Goal: Find specific page/section: Find specific page/section

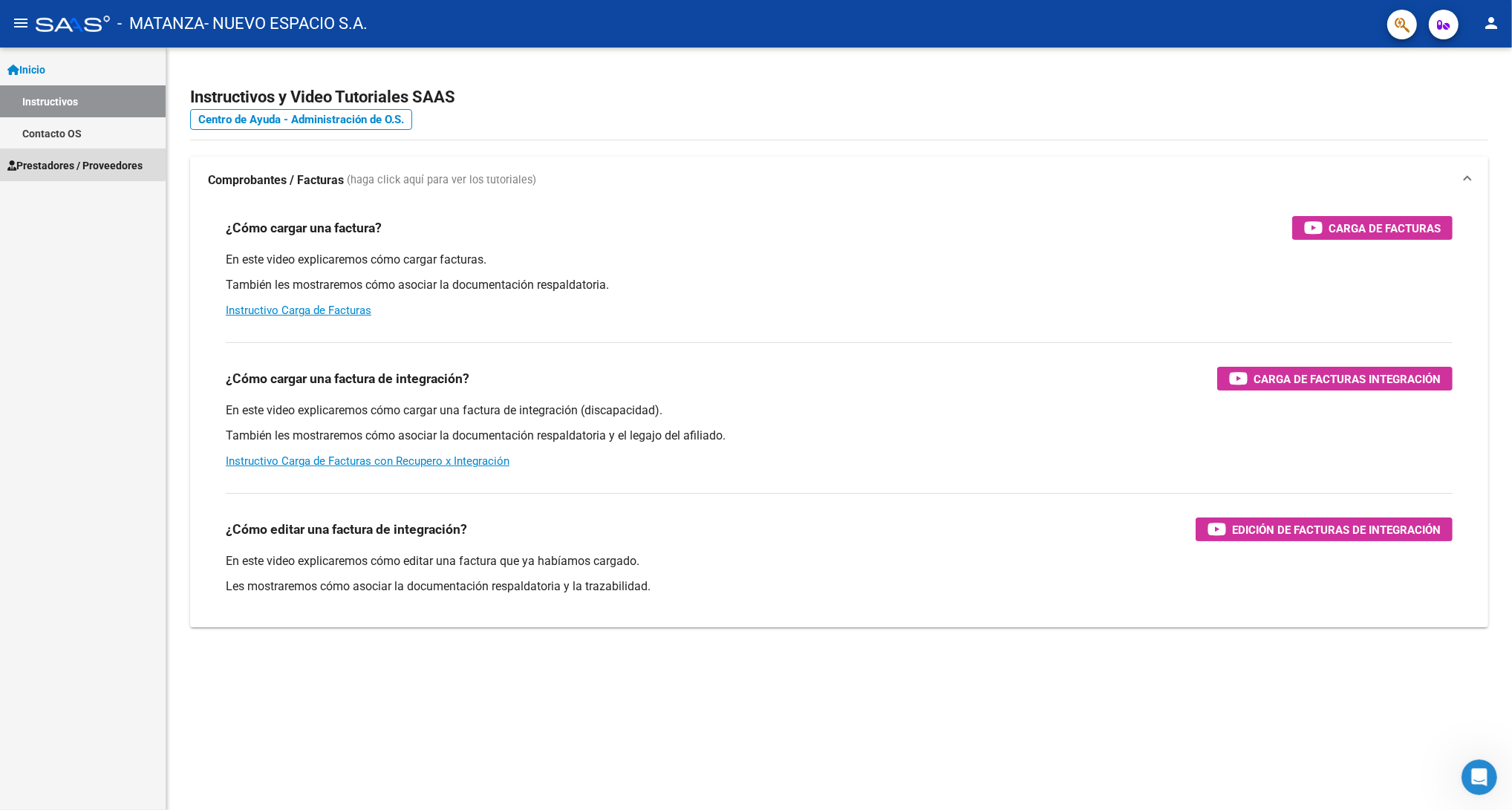
click at [80, 158] on span "Prestadores / Proveedores" at bounding box center [74, 166] width 135 height 17
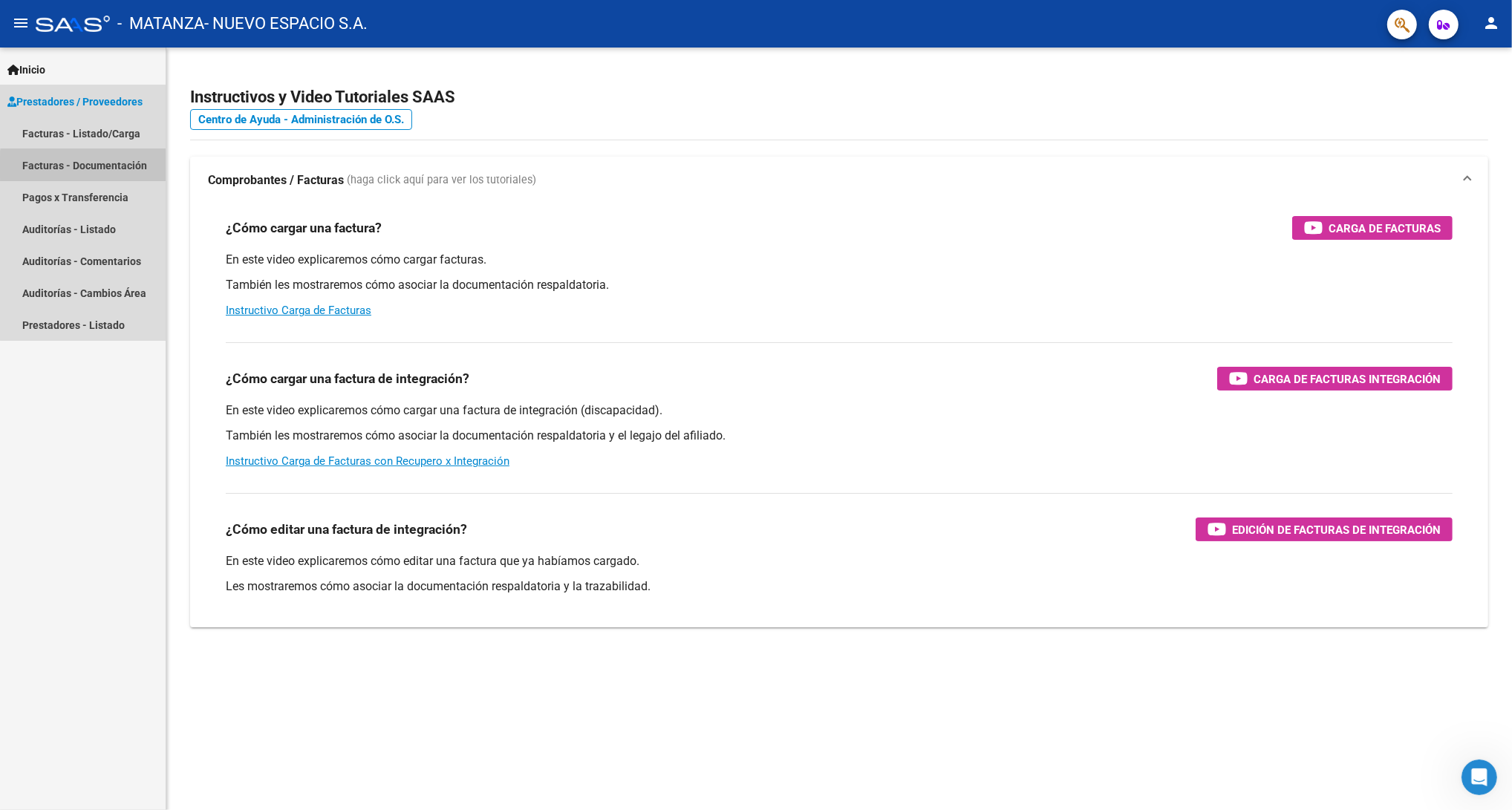
click at [93, 167] on link "Facturas - Documentación" at bounding box center [83, 165] width 166 height 32
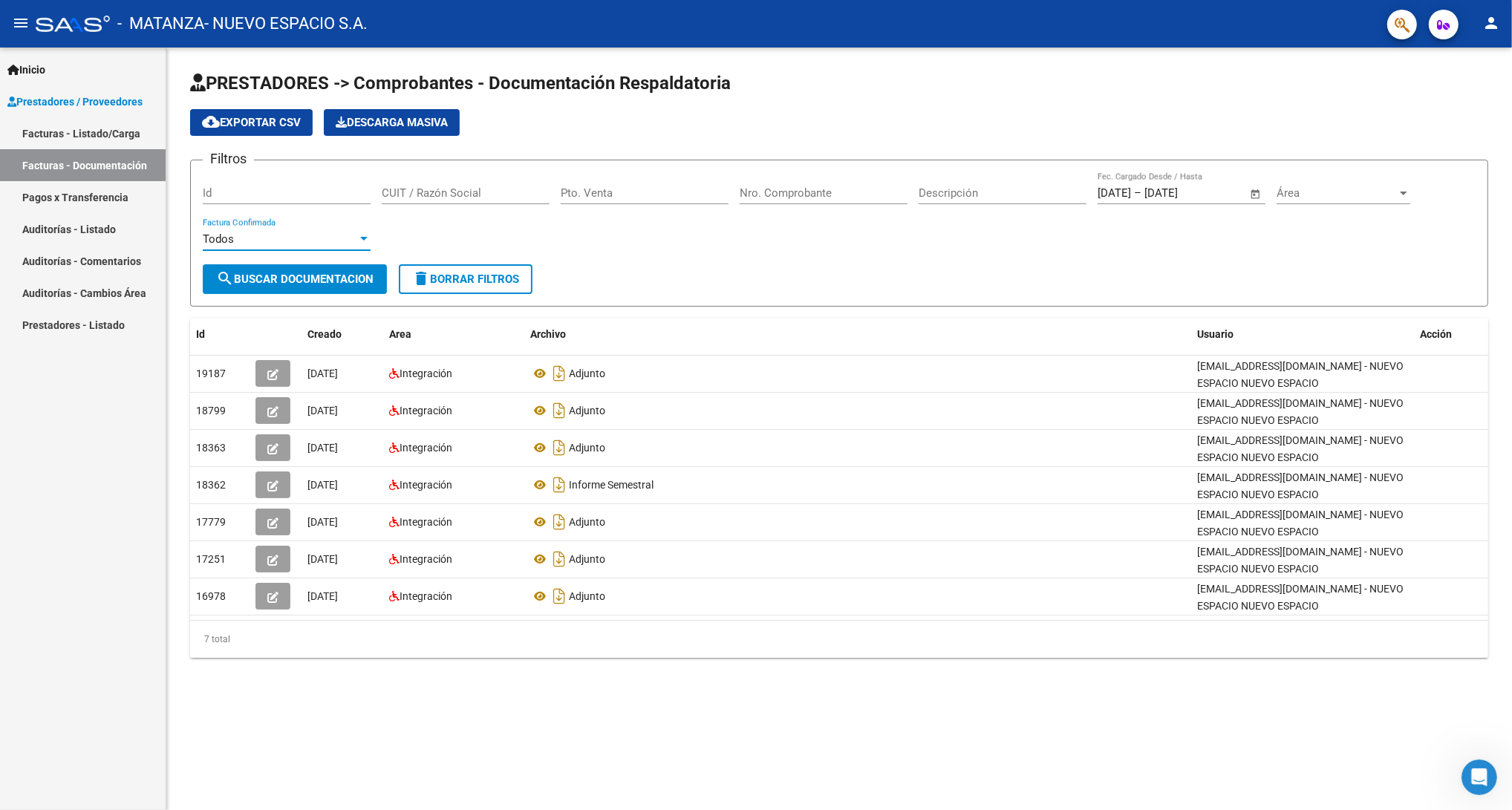
click at [309, 236] on div "Todos" at bounding box center [279, 239] width 154 height 13
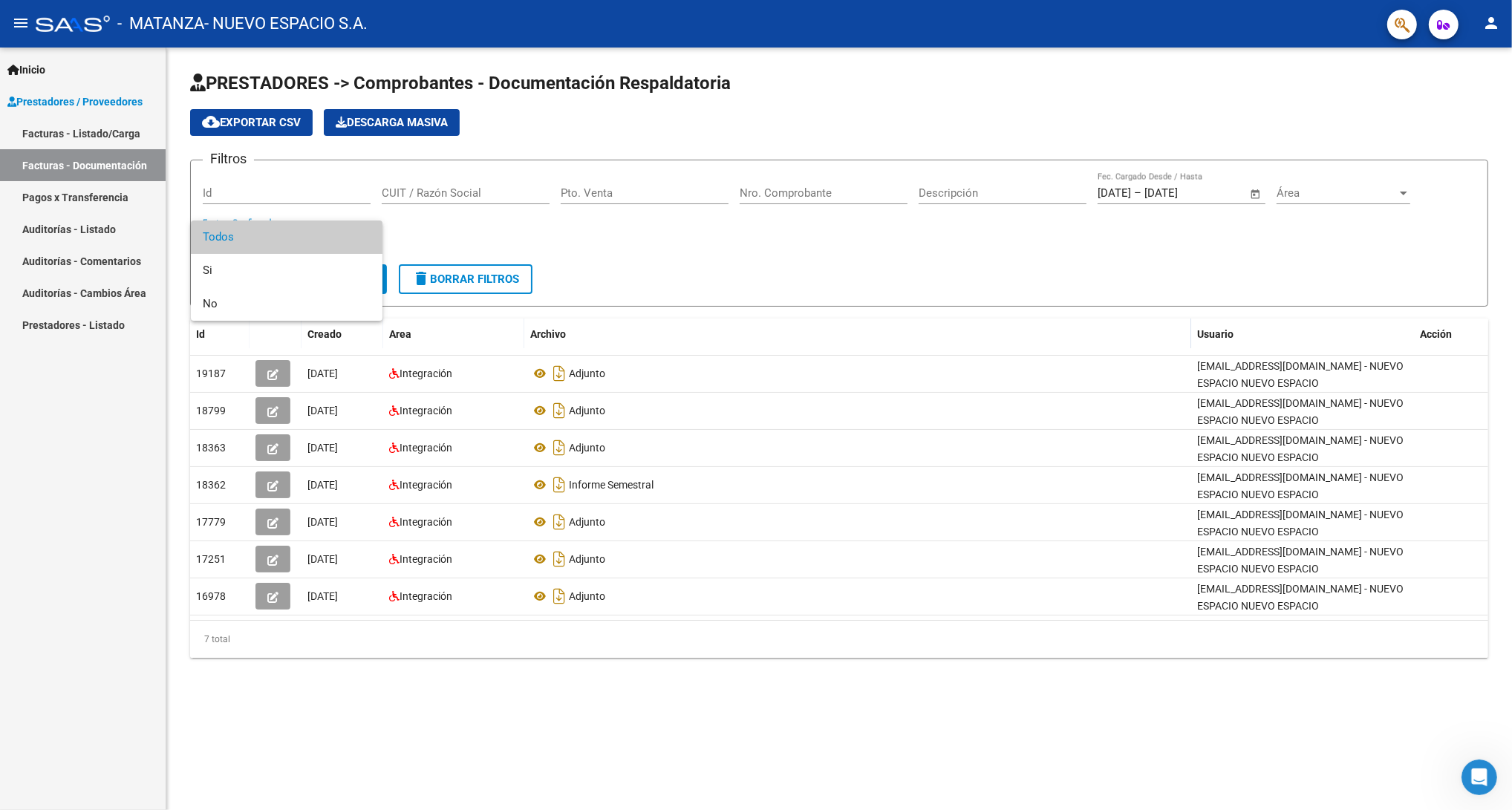
click at [644, 203] on div at bounding box center [756, 405] width 1512 height 810
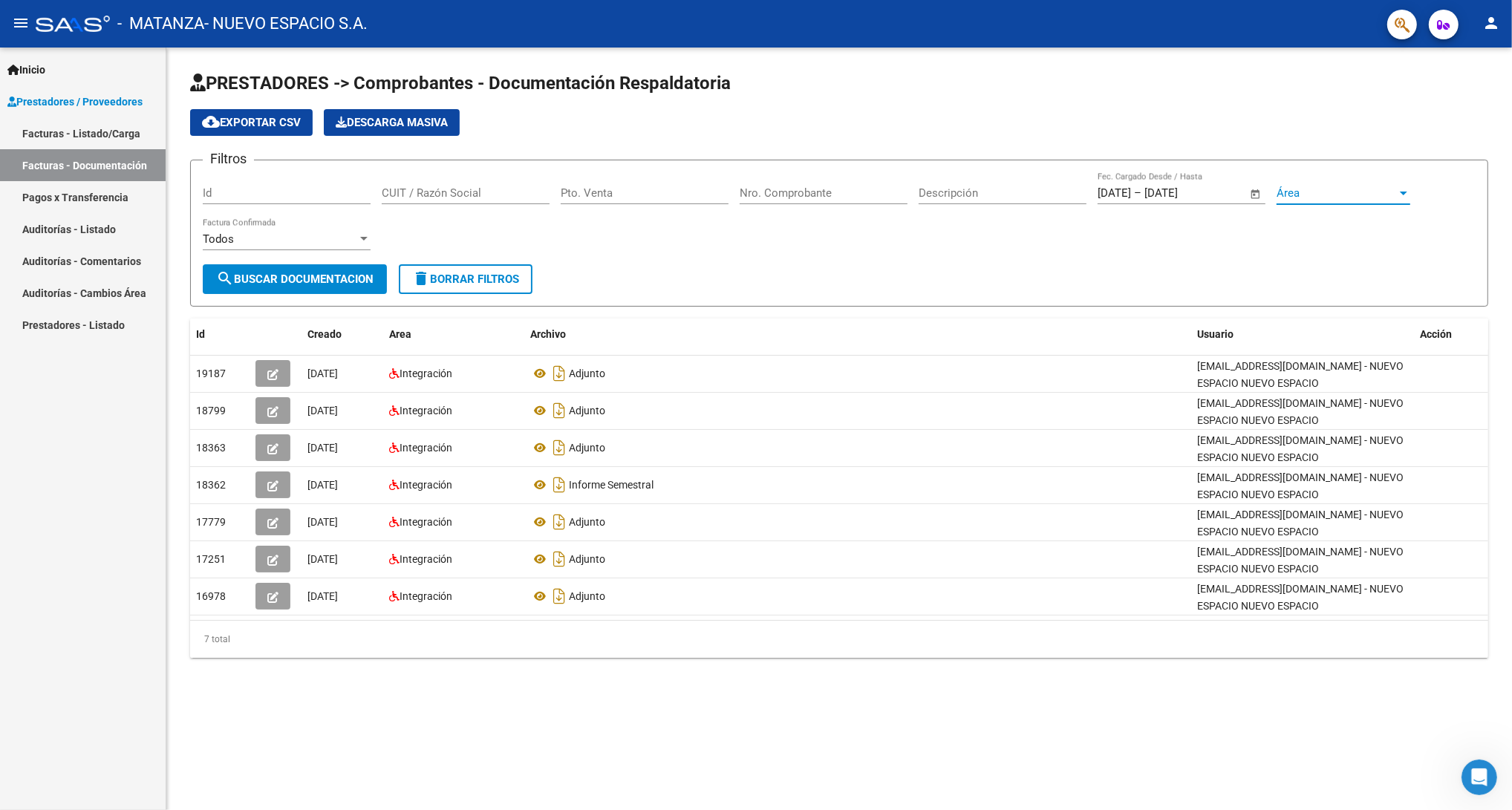
click at [1348, 186] on span "Área" at bounding box center [1337, 192] width 120 height 13
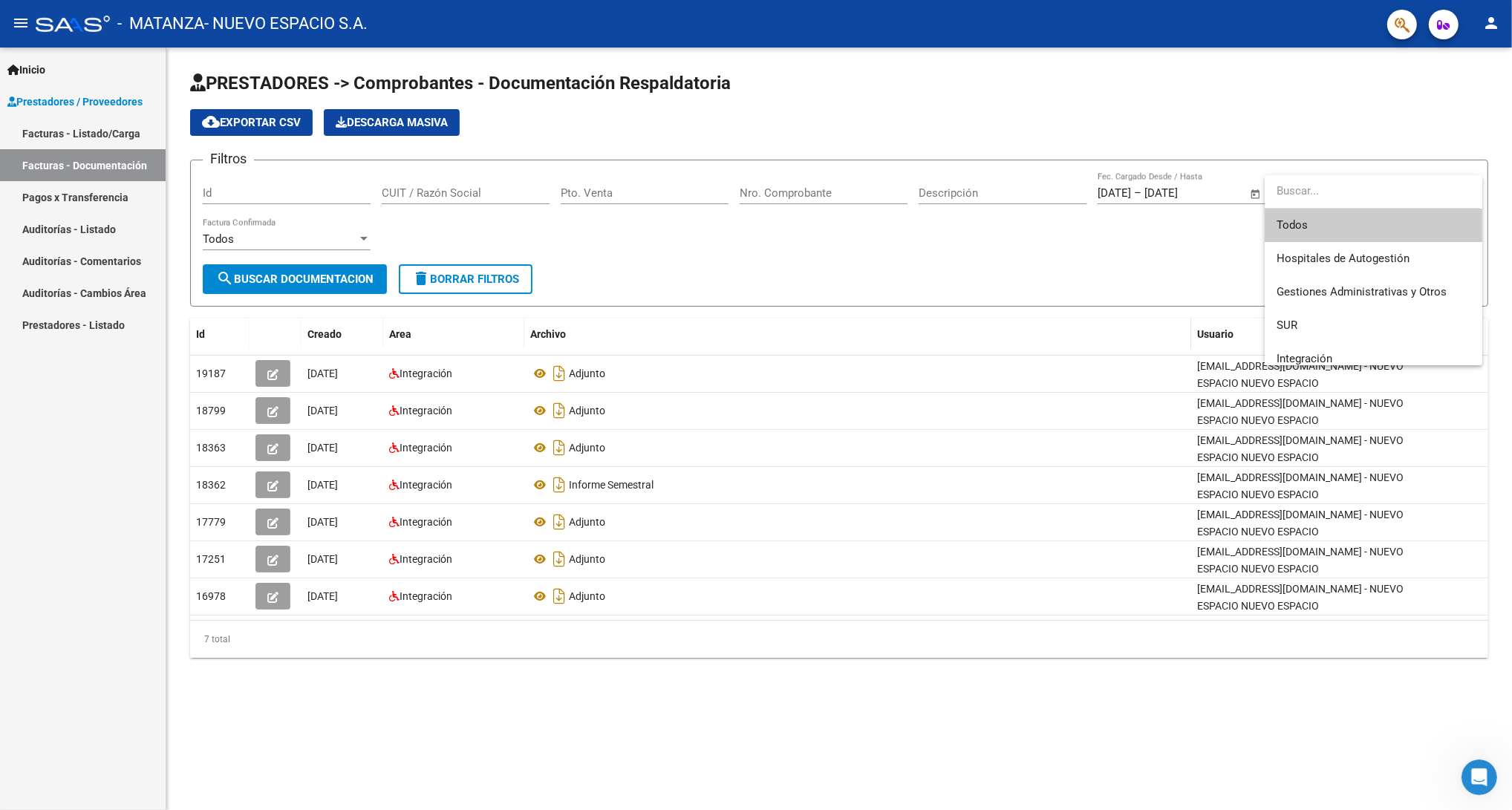
click at [1150, 136] on div at bounding box center [756, 405] width 1512 height 810
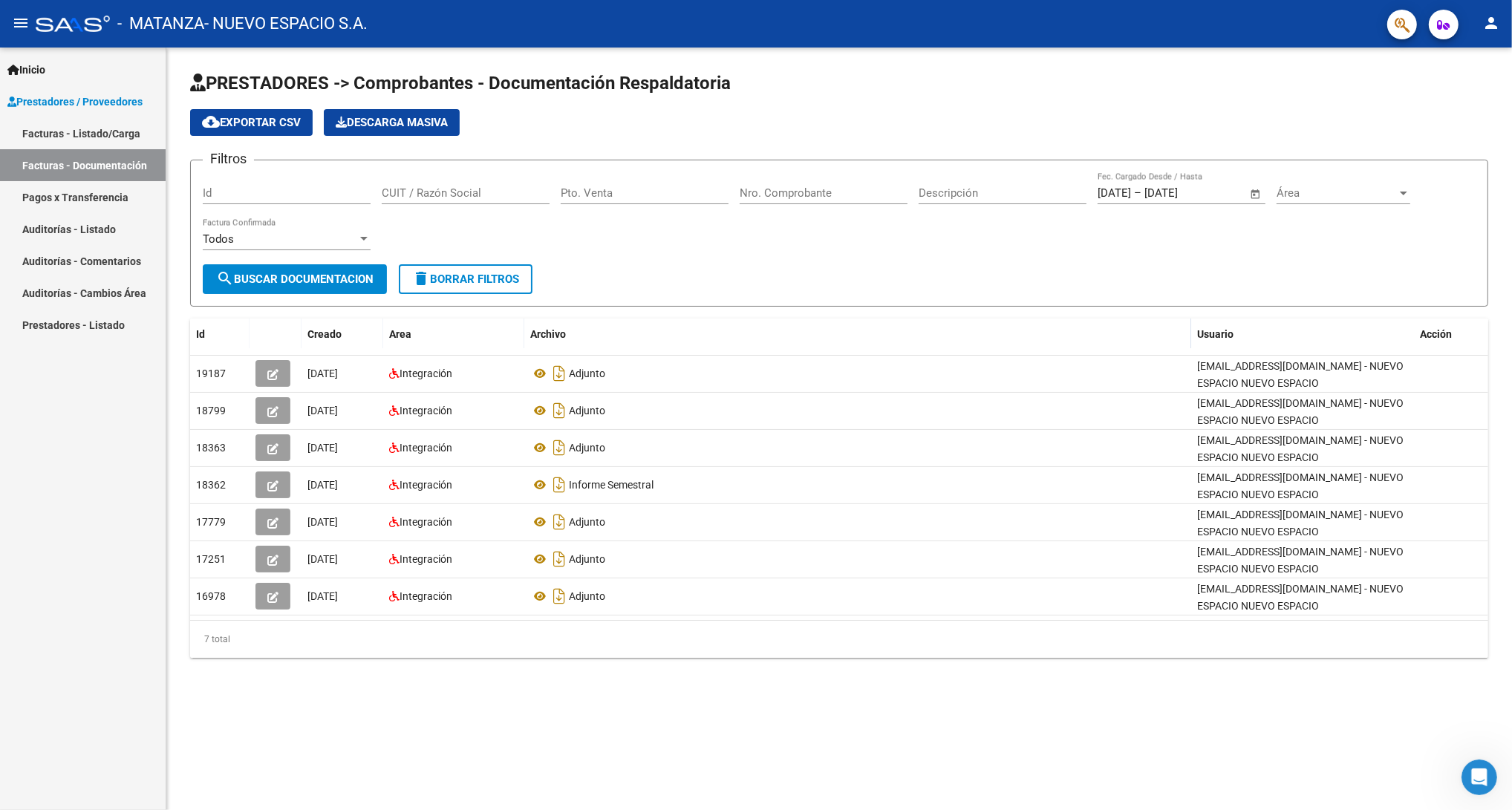
click at [77, 135] on link "Facturas - Listado/Carga" at bounding box center [83, 133] width 166 height 32
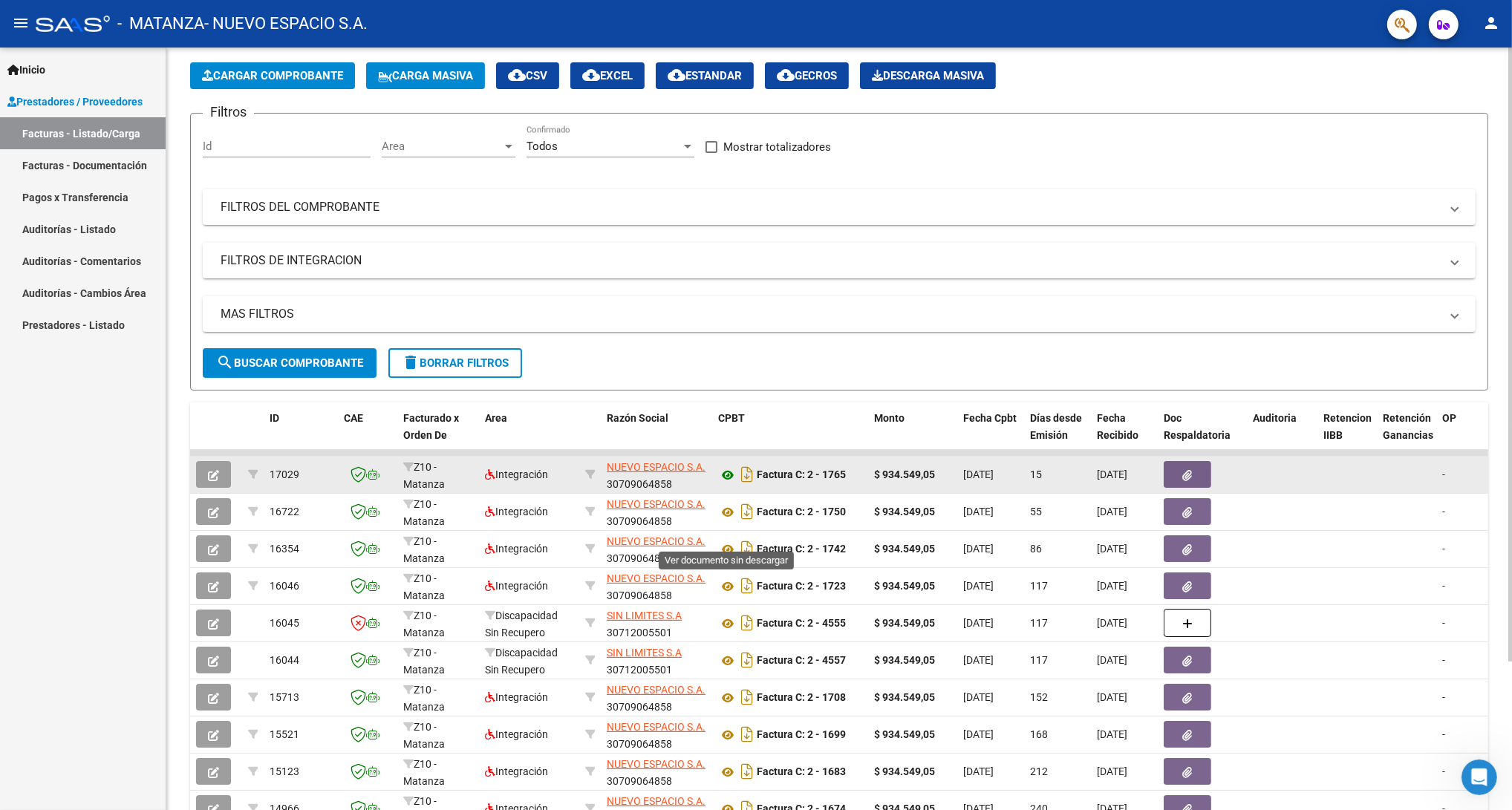
scroll to position [93, 0]
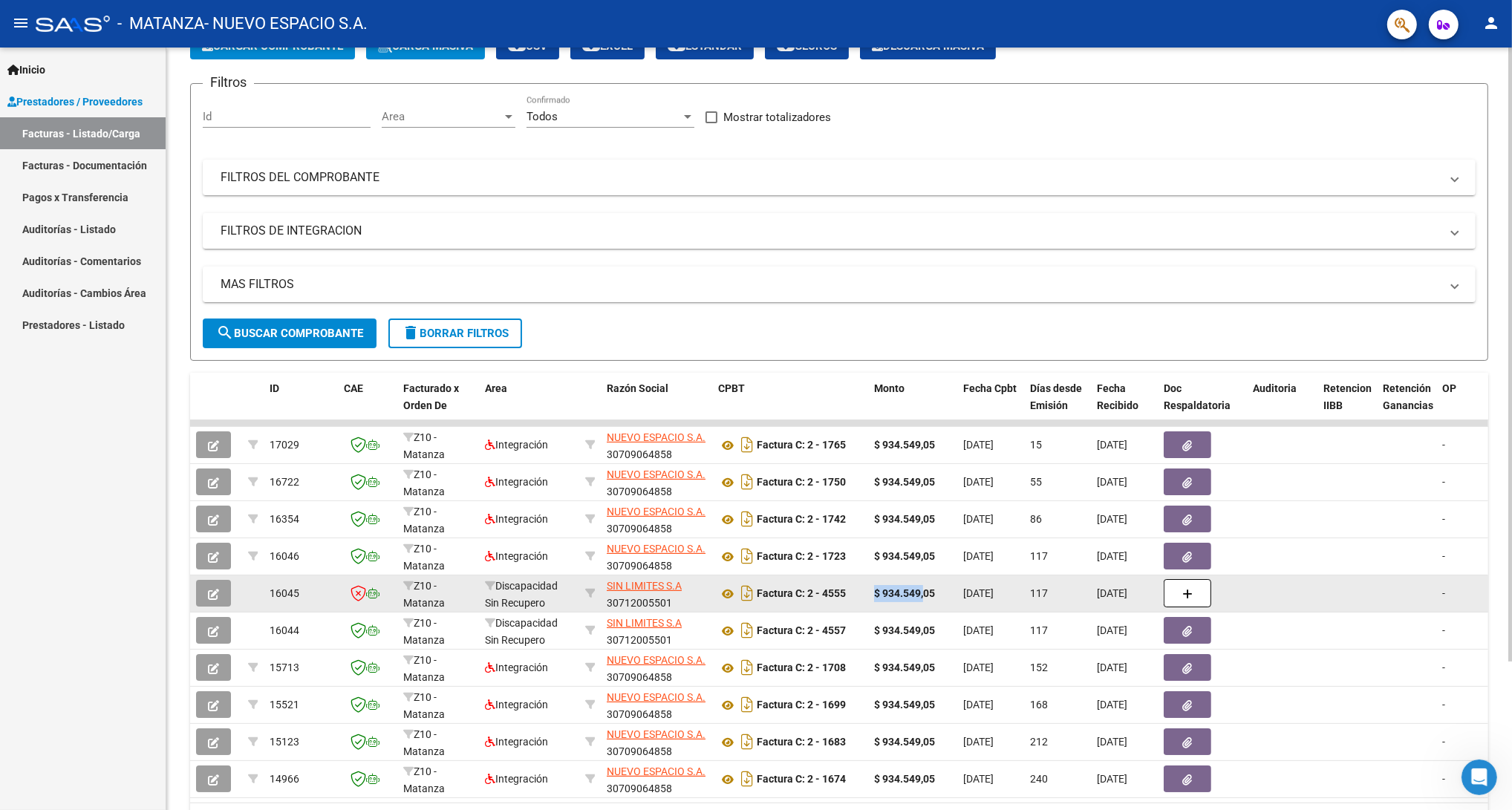
drag, startPoint x: 922, startPoint y: 589, endPoint x: 871, endPoint y: 592, distance: 51.1
click at [871, 592] on datatable-body-cell "$ 934.549,05" at bounding box center [912, 593] width 89 height 36
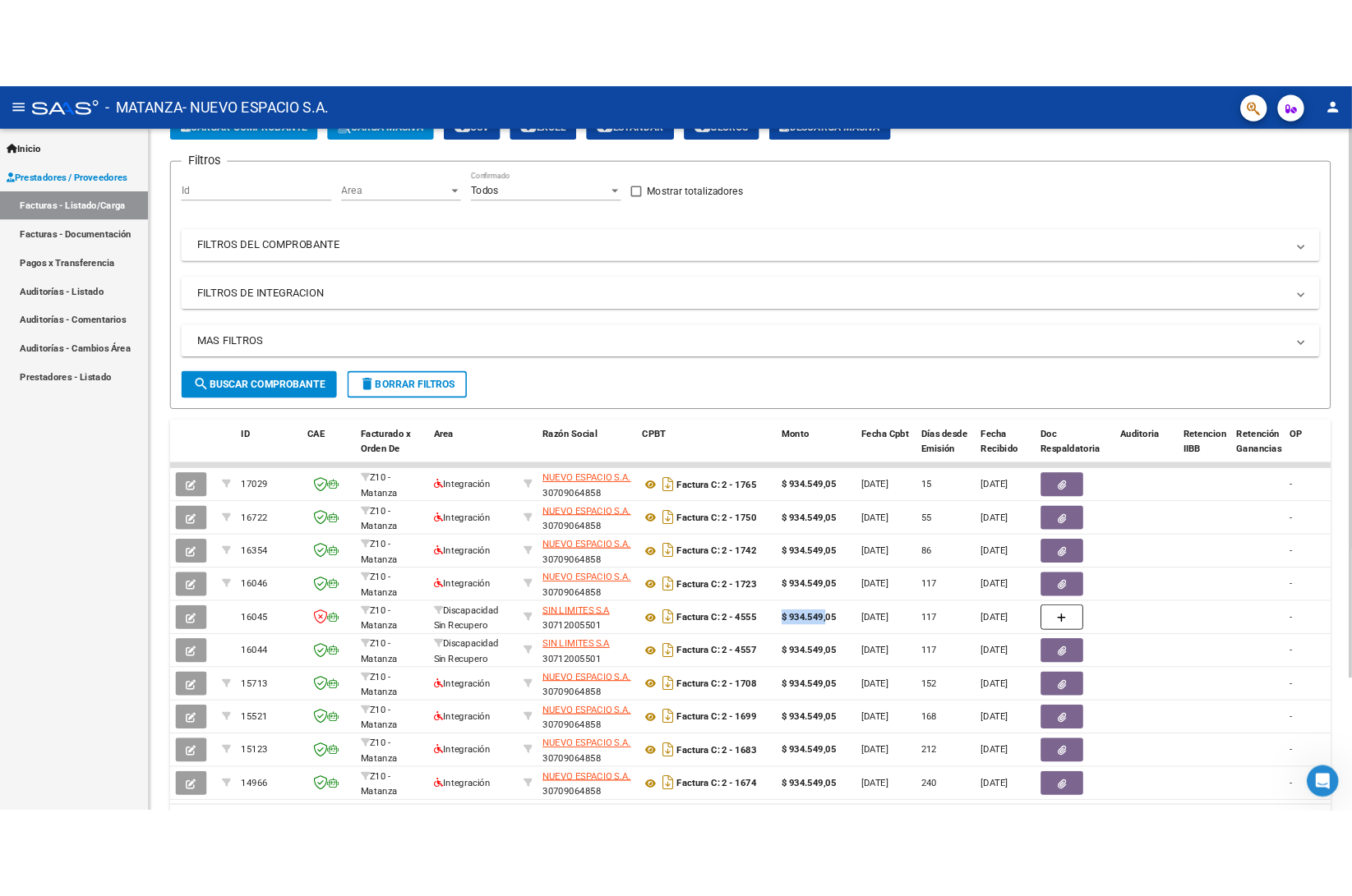
scroll to position [0, 0]
